Goal: Information Seeking & Learning: Learn about a topic

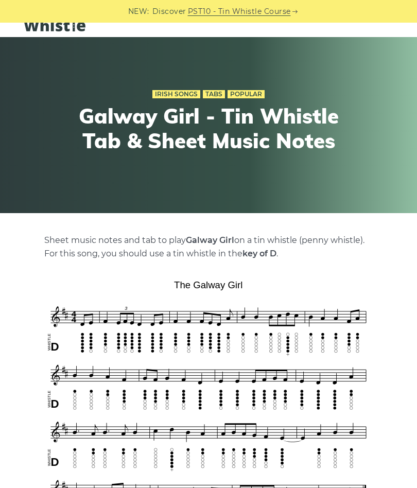
scroll to position [20, 0]
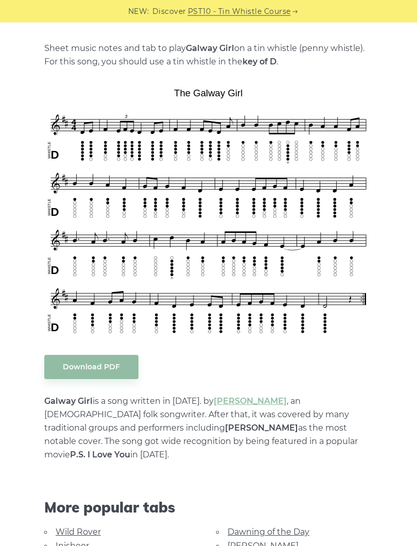
scroll to position [214, 0]
click at [250, 488] on link "Dawning of the Day" at bounding box center [269, 532] width 82 height 10
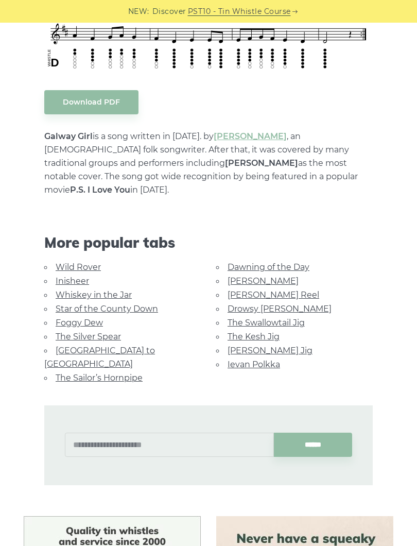
scroll to position [483, 0]
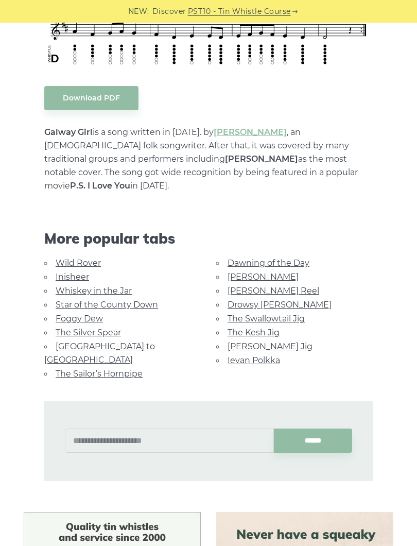
click at [371, 353] on li "Ievan Polkka" at bounding box center [294, 360] width 157 height 14
click at [79, 258] on link "Wild Rover" at bounding box center [78, 263] width 45 height 10
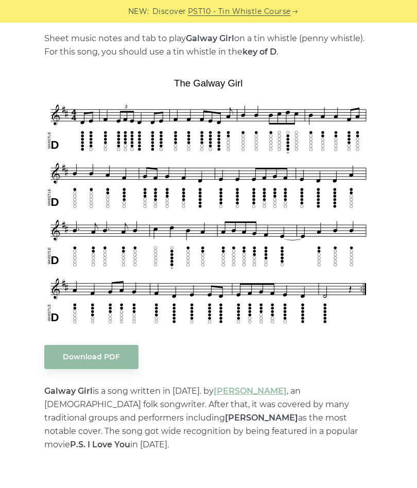
scroll to position [220, 0]
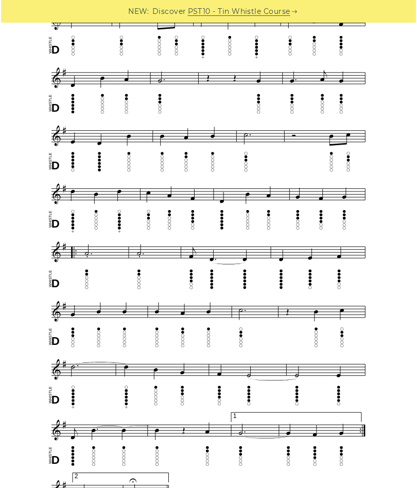
scroll to position [379, 0]
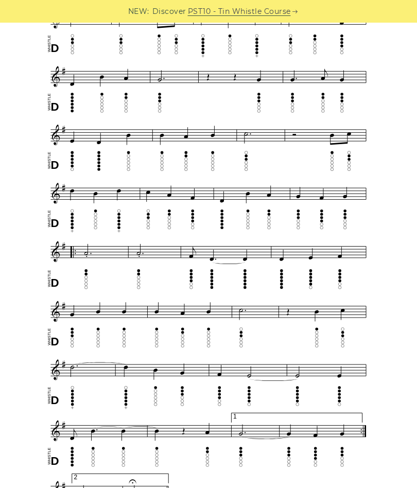
click at [398, 431] on div "Sheet music (notes) and tab to play Wild Rover on a tin whistle (penny whistle)…" at bounding box center [208, 480] width 385 height 1206
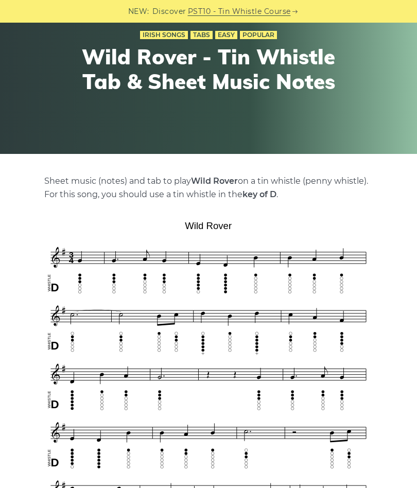
scroll to position [0, 0]
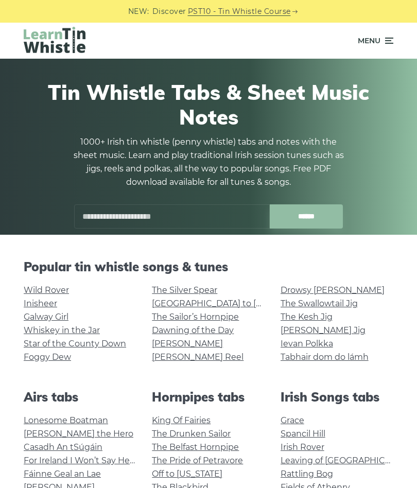
click at [47, 321] on link "Galway Girl" at bounding box center [46, 317] width 45 height 10
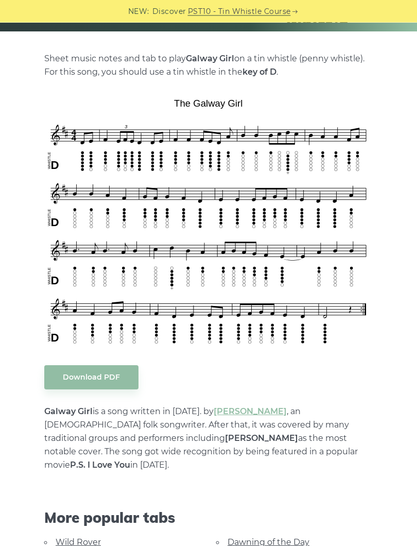
scroll to position [227, 0]
